Goal: Task Accomplishment & Management: Use online tool/utility

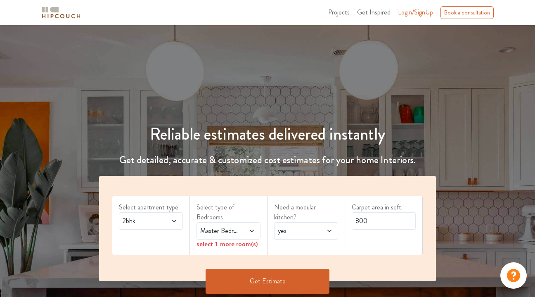
click at [174, 219] on icon at bounding box center [174, 220] width 7 height 7
click at [245, 226] on span at bounding box center [248, 231] width 14 height 10
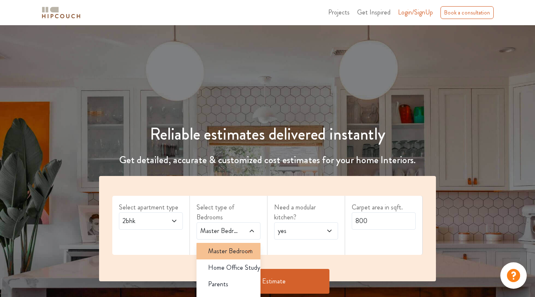
click at [242, 246] on span "Master Bedroom" at bounding box center [230, 251] width 45 height 10
click at [212, 246] on span "Master Bedroom" at bounding box center [230, 251] width 45 height 10
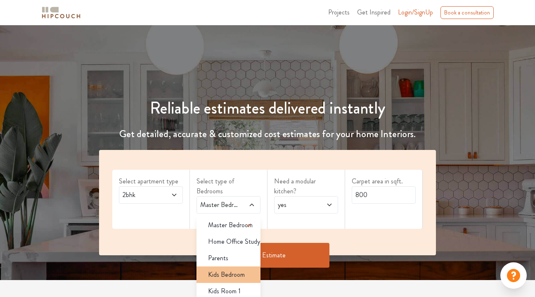
scroll to position [42, 0]
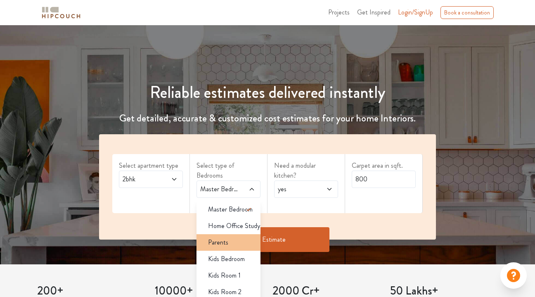
click at [223, 237] on span "Parents" at bounding box center [218, 242] width 20 height 10
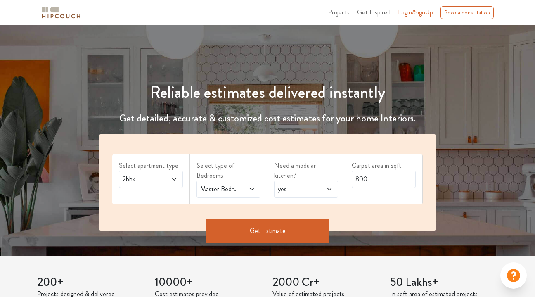
click at [250, 188] on icon at bounding box center [252, 189] width 4 height 2
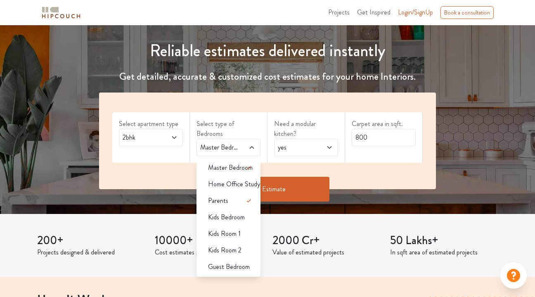
scroll to position [85, 0]
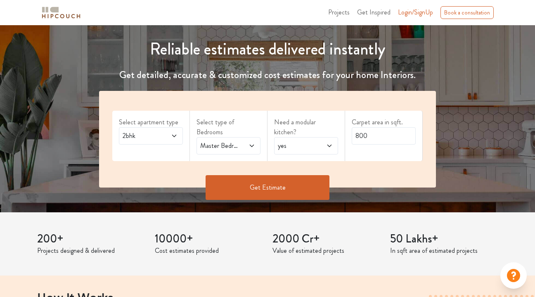
click at [312, 141] on span "yes" at bounding box center [297, 146] width 42 height 10
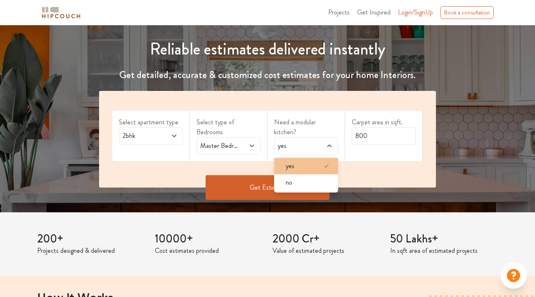
click at [309, 161] on div "yes" at bounding box center [308, 166] width 59 height 10
click at [383, 136] on input "800" at bounding box center [384, 135] width 64 height 17
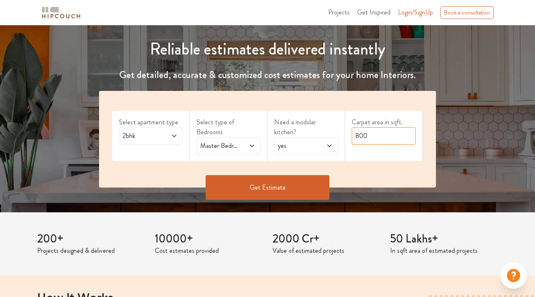
drag, startPoint x: 371, startPoint y: 134, endPoint x: 352, endPoint y: 136, distance: 19.9
click at [351, 134] on div "Carpet area in sqft. 800" at bounding box center [384, 136] width 78 height 50
type input "1500"
click at [285, 183] on button "Get Estimate" at bounding box center [267, 187] width 124 height 25
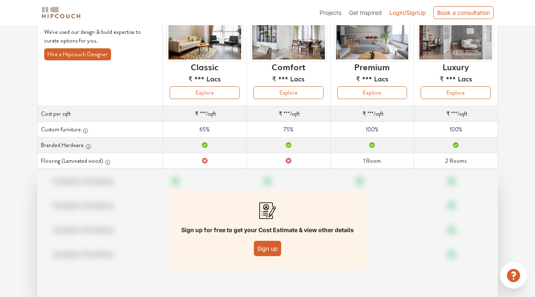
scroll to position [100, 0]
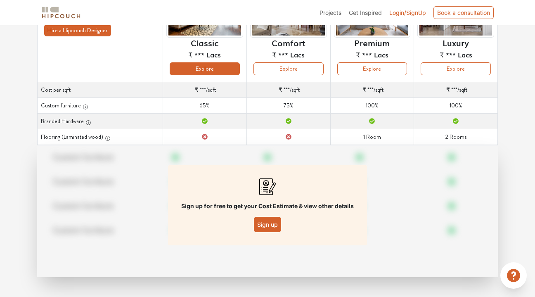
click at [229, 69] on button "Explore" at bounding box center [205, 68] width 70 height 13
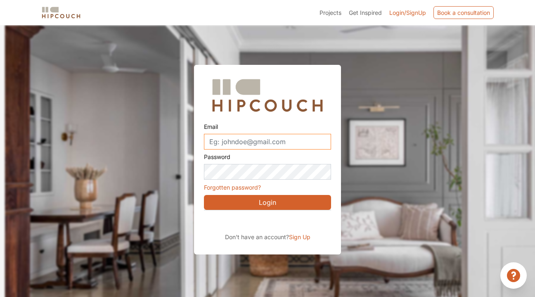
type input "ar.pinkalsoni@gmail.com"
click at [306, 223] on div "Sign in with Google. Opens in new tab" at bounding box center [279, 221] width 151 height 18
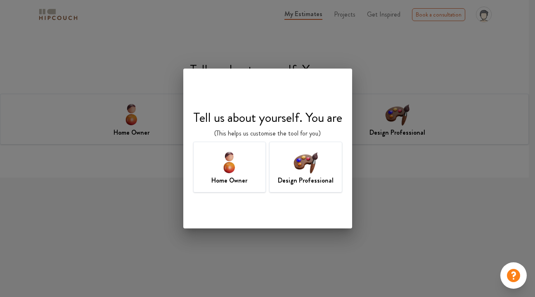
click at [312, 173] on img at bounding box center [305, 162] width 27 height 27
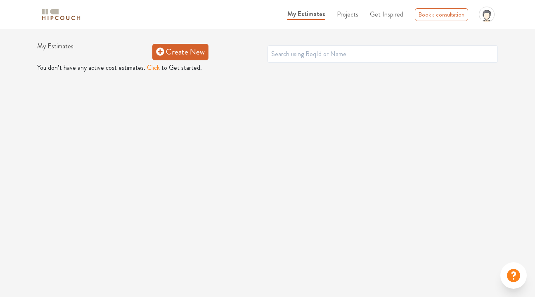
click at [175, 54] on link "Create New" at bounding box center [180, 52] width 56 height 17
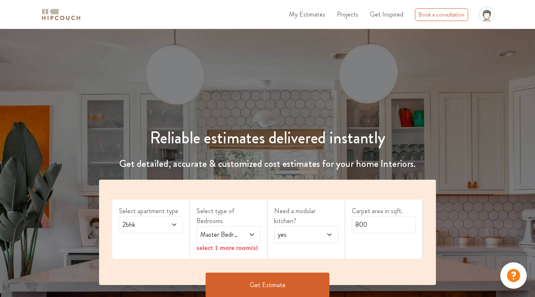
click at [257, 226] on div "Master Bedroom" at bounding box center [228, 234] width 64 height 17
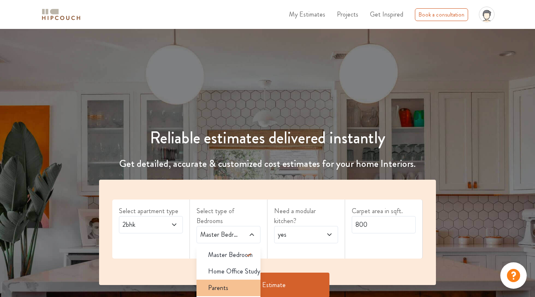
click at [241, 283] on div "Parents" at bounding box center [230, 288] width 59 height 10
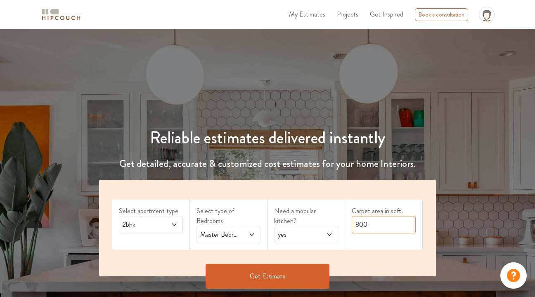
drag, startPoint x: 389, startPoint y: 220, endPoint x: 349, endPoint y: 222, distance: 39.6
click at [349, 222] on div "Carpet area in sqft. 800" at bounding box center [384, 224] width 78 height 50
type input "1500"
click at [300, 272] on button "Get Estimate" at bounding box center [267, 276] width 124 height 25
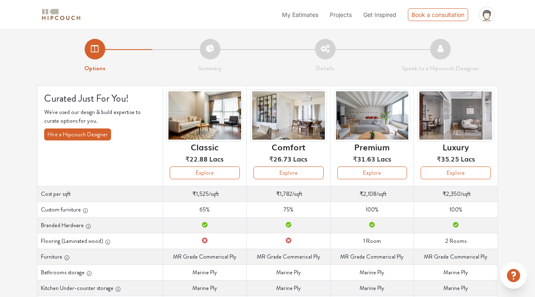
click at [212, 52] on li "Summary" at bounding box center [209, 56] width 115 height 34
click at [217, 176] on button "Explore" at bounding box center [205, 172] width 70 height 13
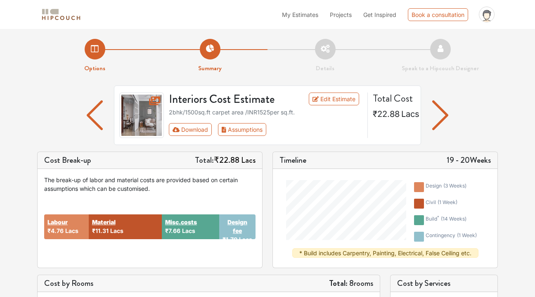
click at [90, 112] on img "button" at bounding box center [95, 115] width 16 height 30
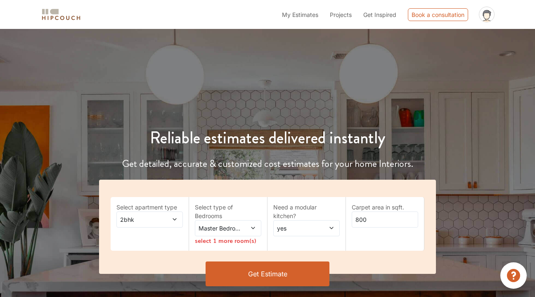
click at [172, 219] on icon at bounding box center [175, 219] width 6 height 6
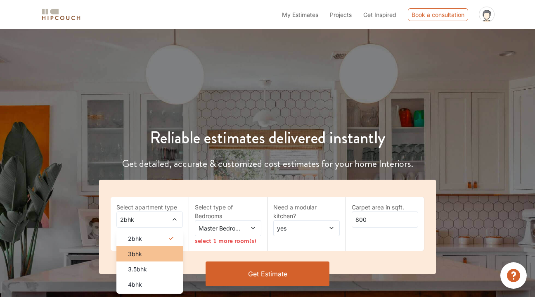
click at [161, 260] on li "3bhk" at bounding box center [149, 253] width 66 height 15
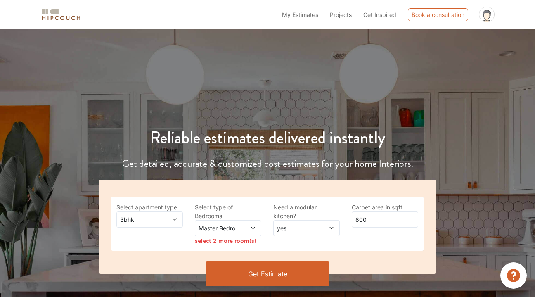
click at [246, 228] on span at bounding box center [248, 228] width 15 height 9
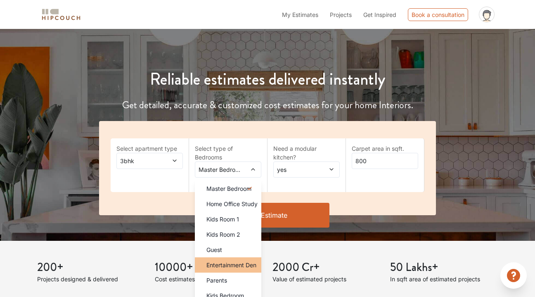
scroll to position [91, 0]
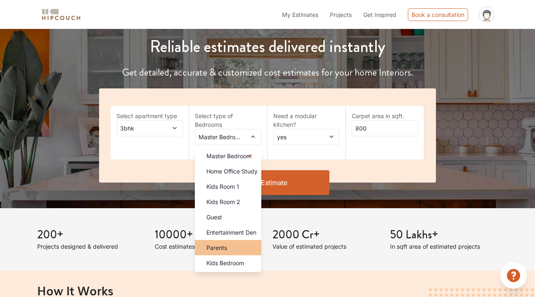
click at [219, 250] on span "Parents" at bounding box center [216, 247] width 21 height 9
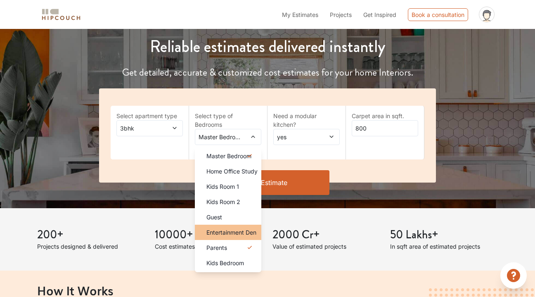
click at [236, 233] on span "Entertainment Den" at bounding box center [231, 232] width 50 height 9
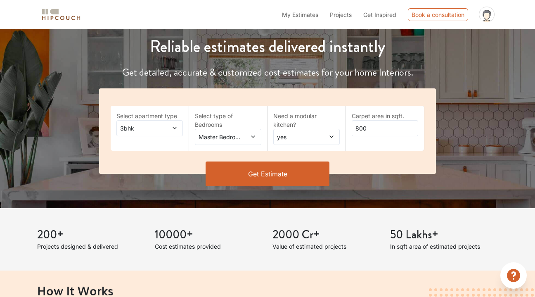
click at [253, 136] on icon at bounding box center [253, 137] width 6 height 6
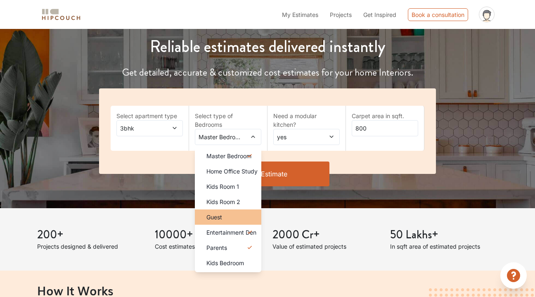
click at [221, 221] on li "Guest" at bounding box center [228, 216] width 66 height 15
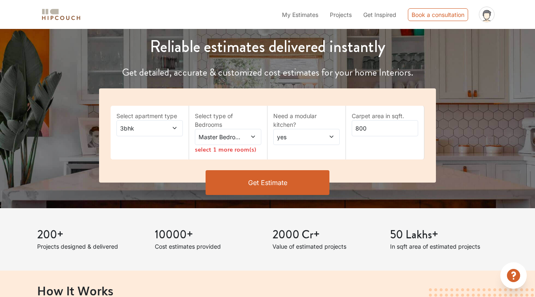
click at [241, 140] on span "Master Bedroom,Guest" at bounding box center [219, 136] width 44 height 9
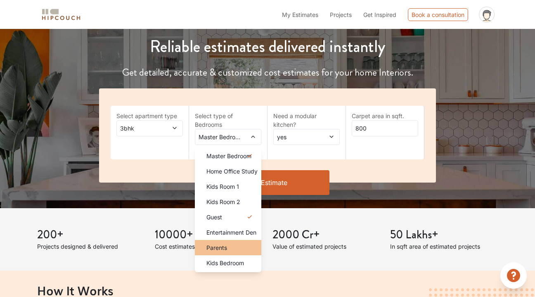
click at [231, 246] on div "Parents" at bounding box center [230, 247] width 61 height 9
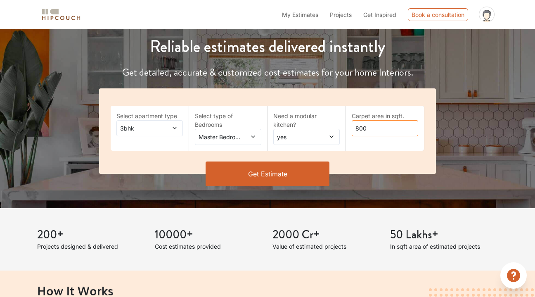
drag, startPoint x: 382, startPoint y: 132, endPoint x: 347, endPoint y: 128, distance: 34.9
click at [347, 128] on div "Carpet area in sqft. 800" at bounding box center [385, 128] width 78 height 45
type input "1500"
click at [286, 167] on button "Get Estimate" at bounding box center [267, 173] width 124 height 25
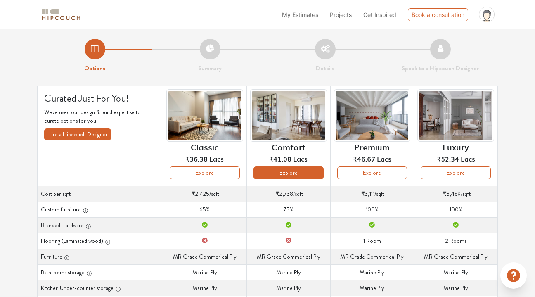
click at [312, 175] on button "Explore" at bounding box center [288, 172] width 70 height 13
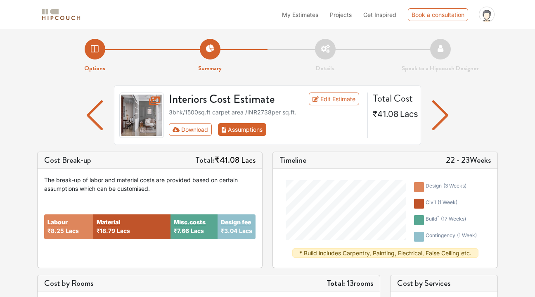
click at [229, 131] on button "Assumptions" at bounding box center [242, 129] width 48 height 13
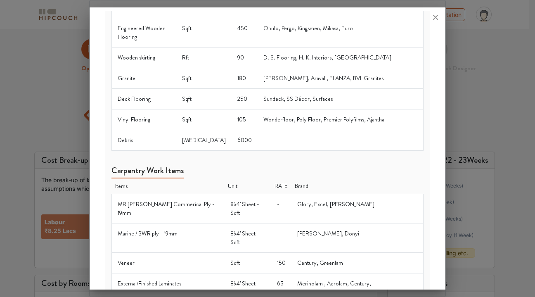
scroll to position [234, 0]
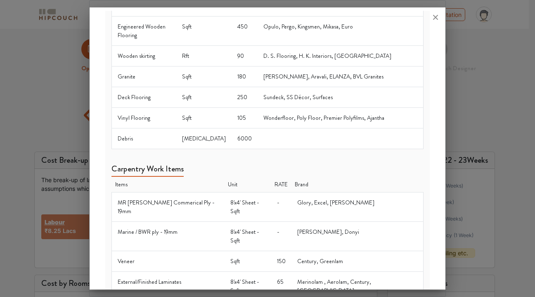
click at [515, 20] on div at bounding box center [267, 148] width 535 height 297
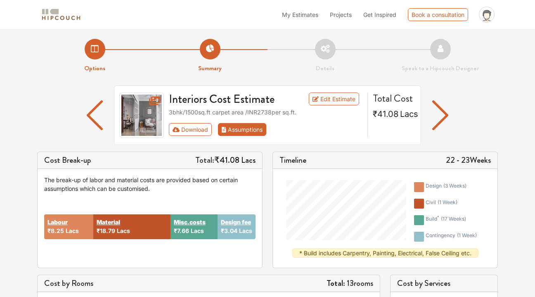
click at [254, 132] on button "Assumptions" at bounding box center [242, 129] width 48 height 13
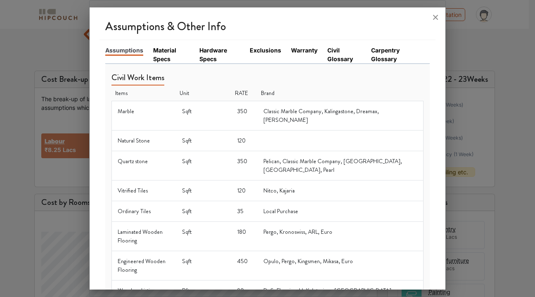
scroll to position [0, 0]
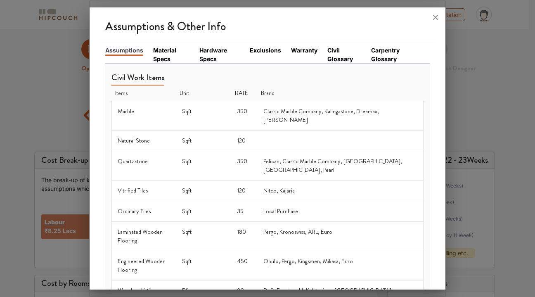
click at [168, 53] on link "Material Specs" at bounding box center [171, 54] width 36 height 17
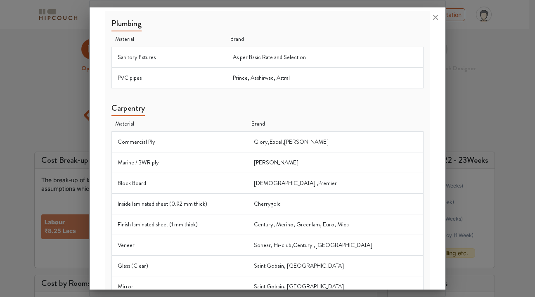
scroll to position [278, 0]
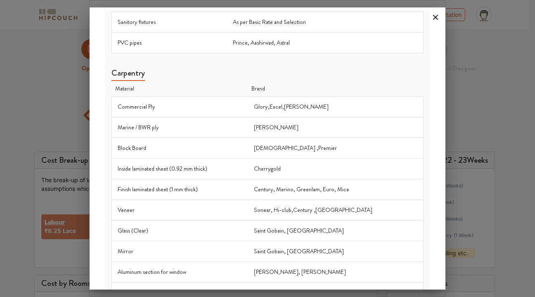
click at [433, 16] on icon at bounding box center [435, 17] width 13 height 13
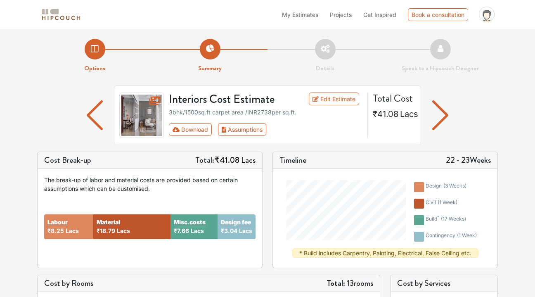
click at [93, 110] on img "button" at bounding box center [95, 115] width 16 height 30
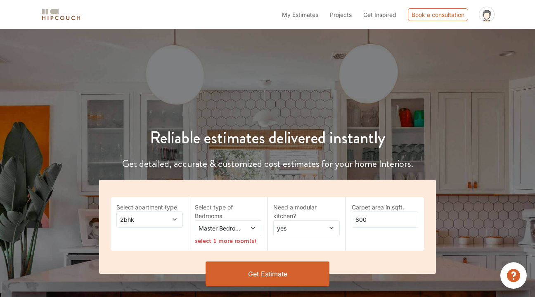
click at [176, 220] on icon at bounding box center [175, 219] width 6 height 6
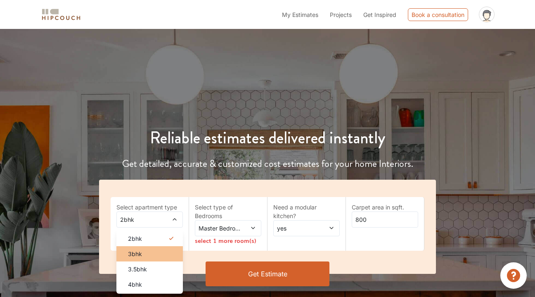
click at [154, 248] on li "3bhk" at bounding box center [149, 253] width 66 height 15
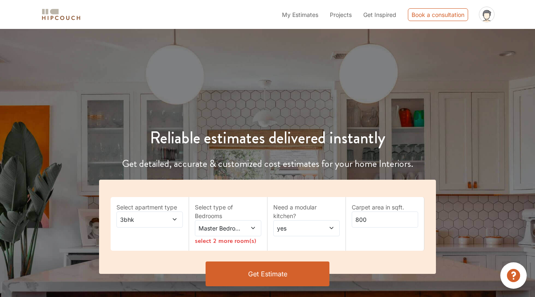
click at [238, 228] on span "Master Bedroom" at bounding box center [219, 228] width 44 height 9
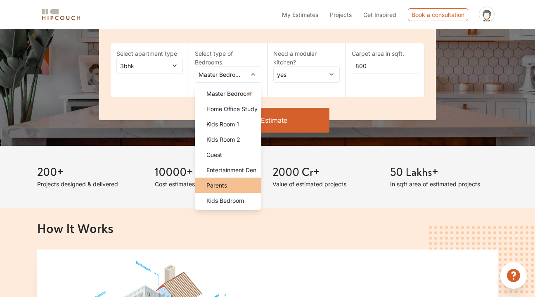
scroll to position [245, 0]
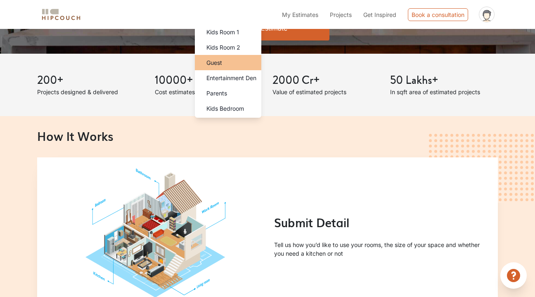
click at [221, 67] on li "Guest" at bounding box center [228, 62] width 66 height 15
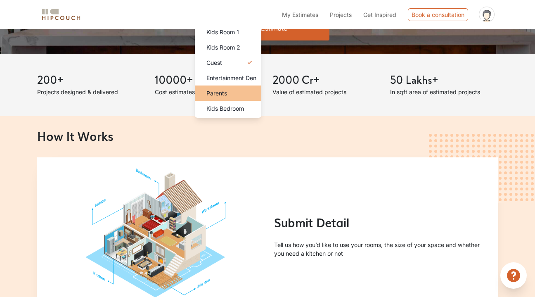
click at [227, 91] on div "Parents" at bounding box center [230, 93] width 61 height 9
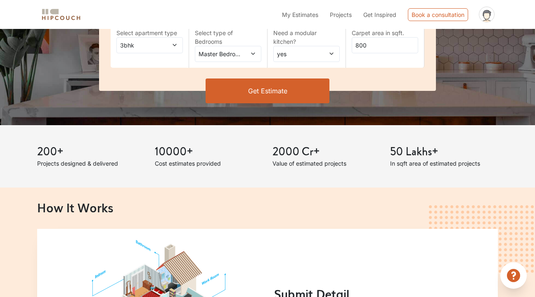
scroll to position [161, 0]
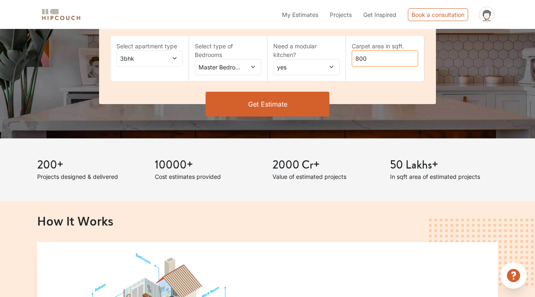
drag, startPoint x: 373, startPoint y: 57, endPoint x: 337, endPoint y: 59, distance: 35.6
click at [337, 59] on div "Select apartment type 3bhk Select type of Bedrooms Master Bedroom,Guest,Parents…" at bounding box center [267, 61] width 337 height 85
type input "1500"
click at [290, 104] on button "Get Estimate" at bounding box center [267, 104] width 124 height 25
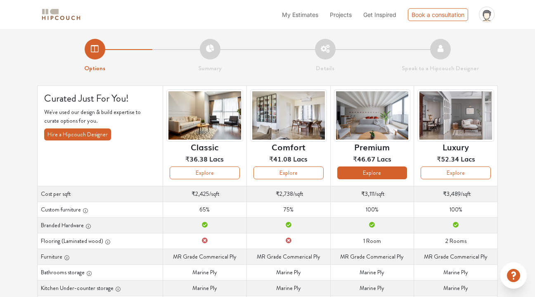
click at [375, 171] on button "Explore" at bounding box center [372, 172] width 70 height 13
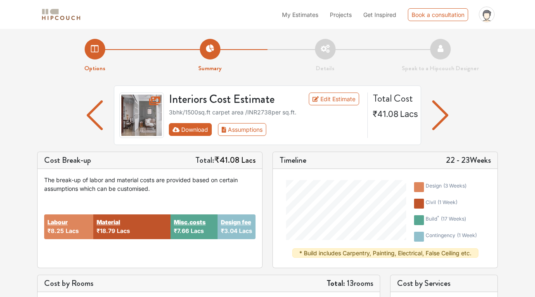
click at [207, 128] on button "Download" at bounding box center [190, 129] width 43 height 13
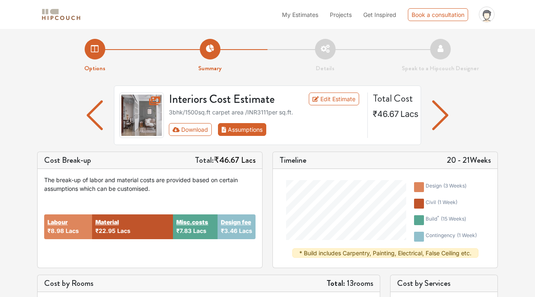
click at [238, 130] on button "Assumptions" at bounding box center [242, 129] width 48 height 13
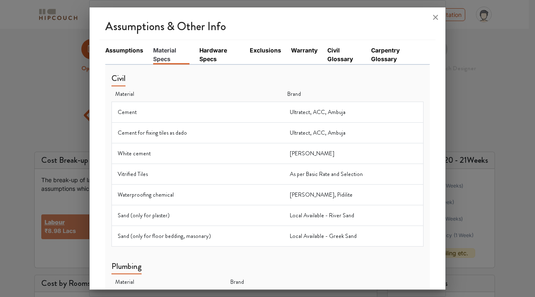
click at [206, 54] on link "Hardware Specs" at bounding box center [219, 54] width 40 height 17
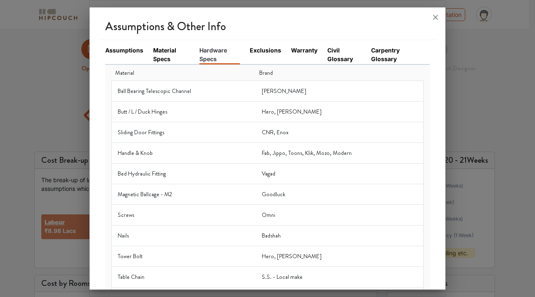
click at [271, 51] on link "Exclusions" at bounding box center [265, 50] width 31 height 9
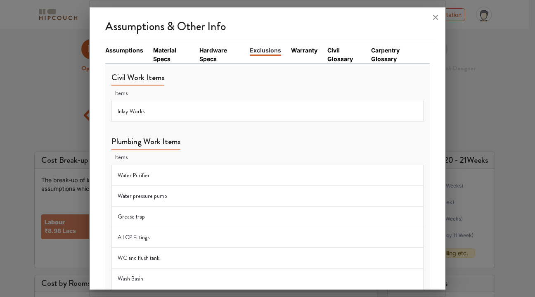
click at [299, 51] on link "Warranty" at bounding box center [304, 50] width 26 height 9
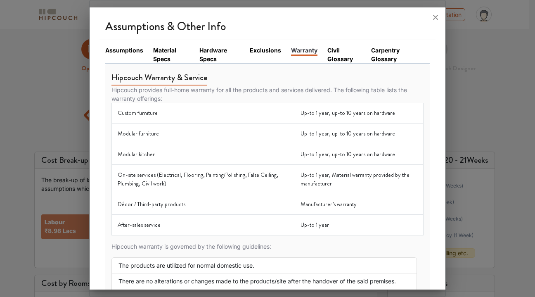
click at [328, 54] on link "Civil Glossary" at bounding box center [344, 54] width 34 height 17
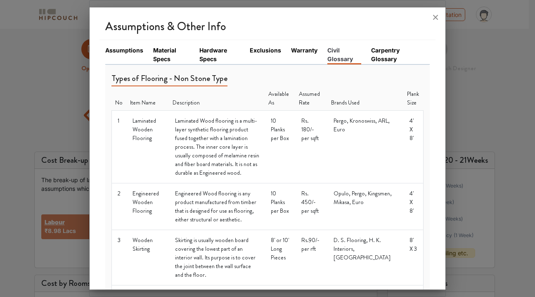
click at [386, 50] on link "Carpentry Glossary" at bounding box center [395, 54] width 49 height 17
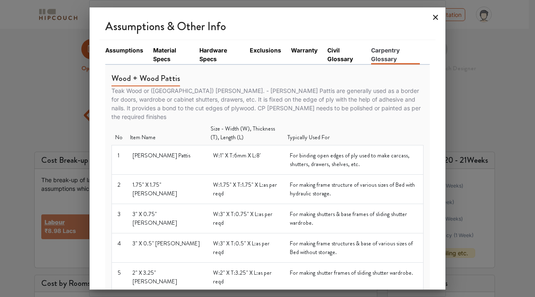
click at [431, 17] on icon at bounding box center [435, 17] width 13 height 13
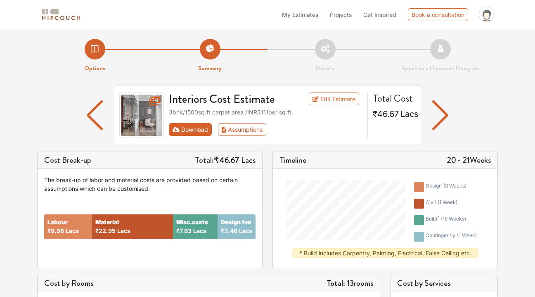
click at [178, 130] on icon "First group" at bounding box center [175, 129] width 7 height 5
click at [321, 97] on link "Edit Estimate" at bounding box center [334, 98] width 51 height 13
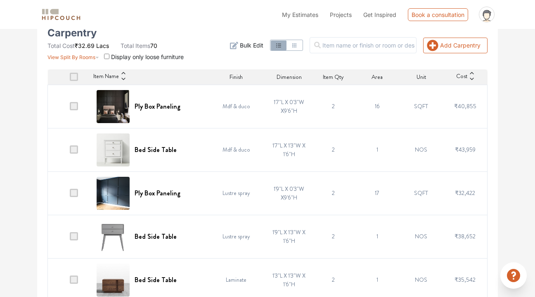
scroll to position [177, 0]
